Goal: Task Accomplishment & Management: Manage account settings

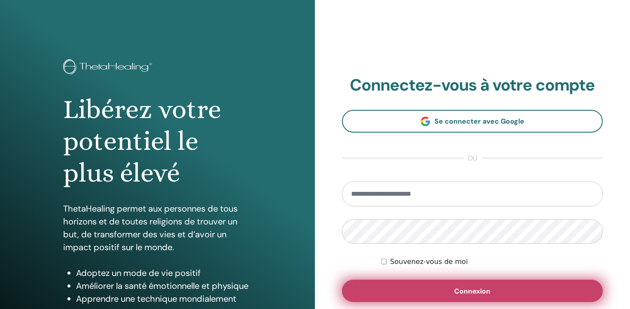
type input "**********"
click at [484, 290] on span "Connexion" at bounding box center [473, 291] width 36 height 9
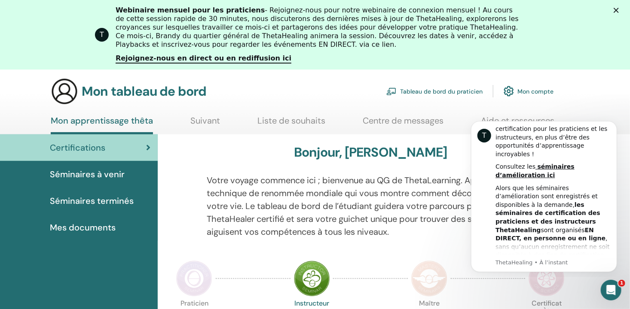
scroll to position [43, 0]
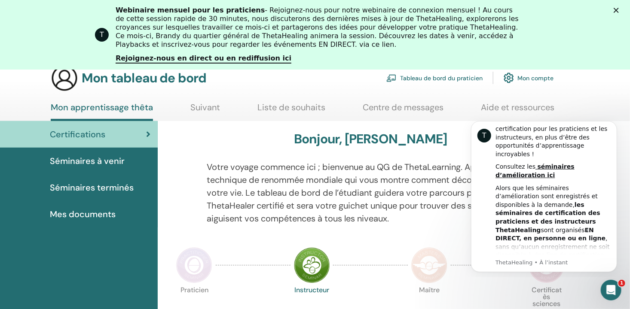
click at [95, 214] on span "Mes documents" at bounding box center [83, 214] width 66 height 13
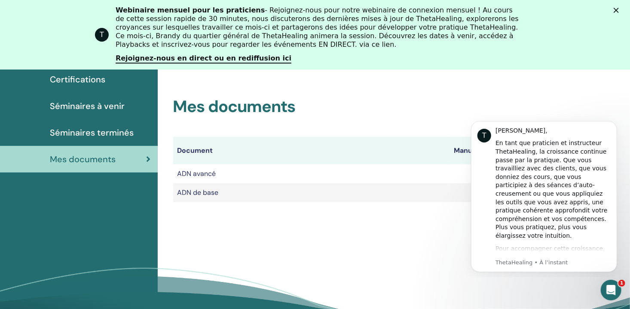
scroll to position [120, 0]
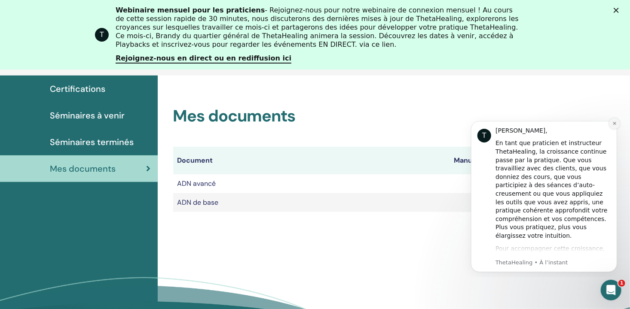
click at [613, 122] on icon "Rejeter la notification" at bounding box center [613, 123] width 3 height 3
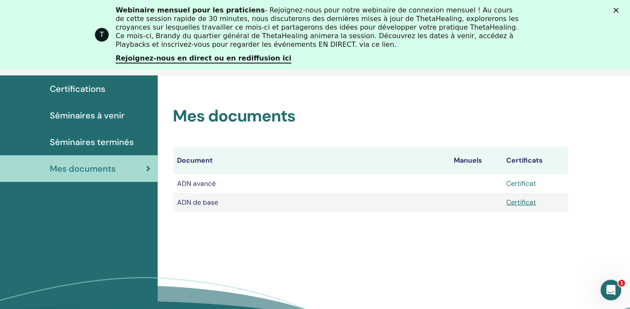
click at [517, 186] on link "Certificat" at bounding box center [522, 183] width 30 height 9
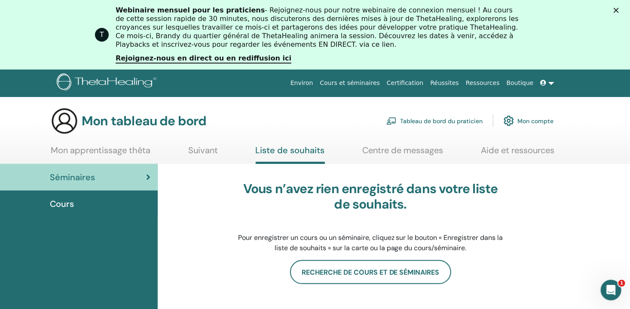
click at [110, 150] on link "Mon apprentissage thêta" at bounding box center [101, 153] width 100 height 17
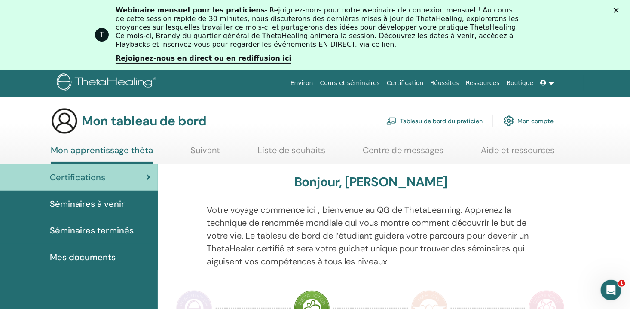
click at [97, 254] on span "Mes documents" at bounding box center [83, 257] width 66 height 13
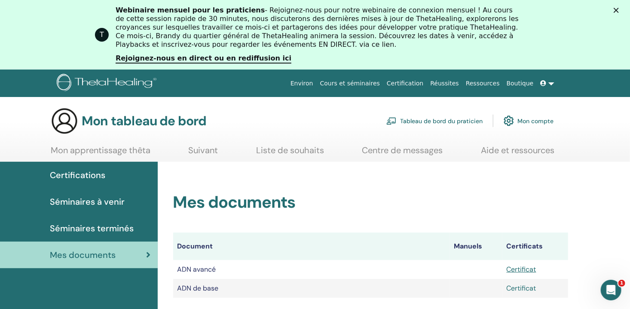
click at [523, 290] on link "Certificat" at bounding box center [522, 288] width 30 height 9
click at [369, 83] on link "Cours et séminaires" at bounding box center [350, 83] width 67 height 16
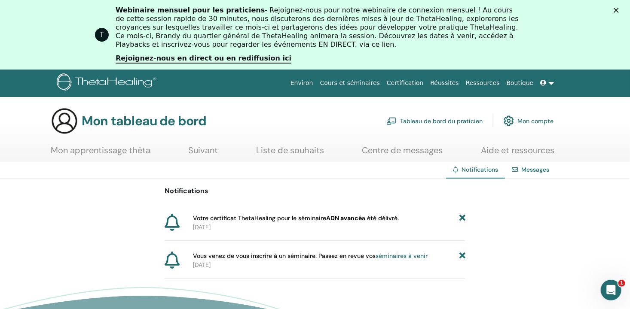
click at [545, 83] on icon at bounding box center [544, 83] width 6 height 6
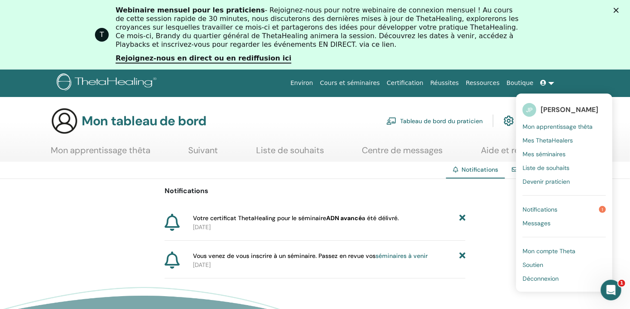
click at [542, 278] on span "Déconnexion" at bounding box center [541, 279] width 36 height 8
